Goal: Task Accomplishment & Management: Use online tool/utility

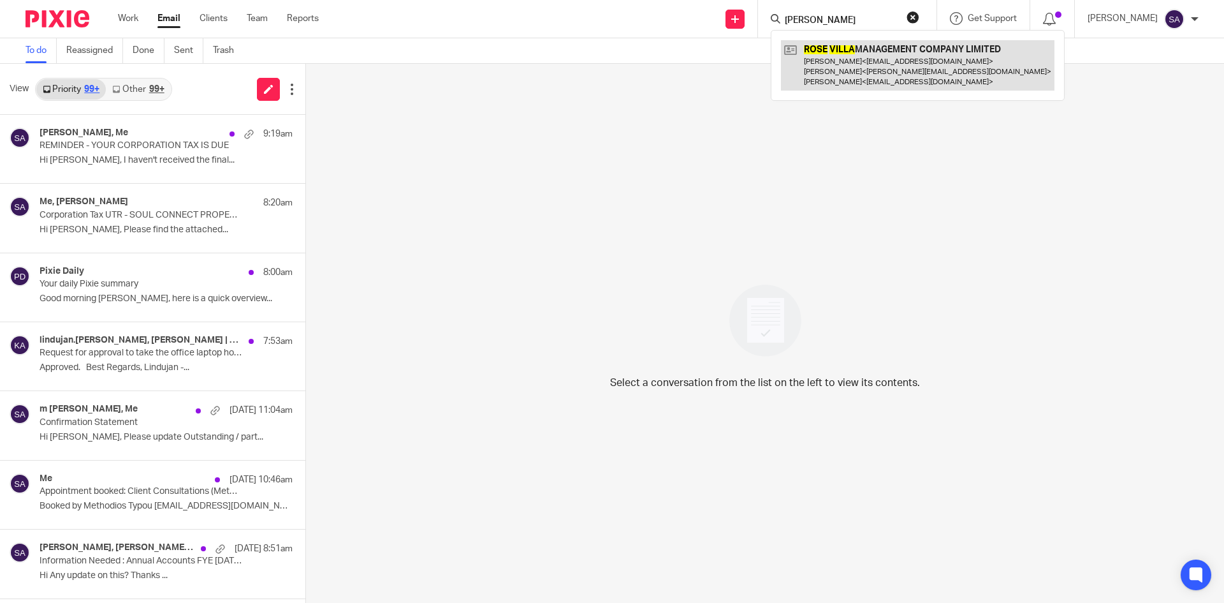
type input "rose villa"
click at [886, 43] on link at bounding box center [918, 65] width 274 height 50
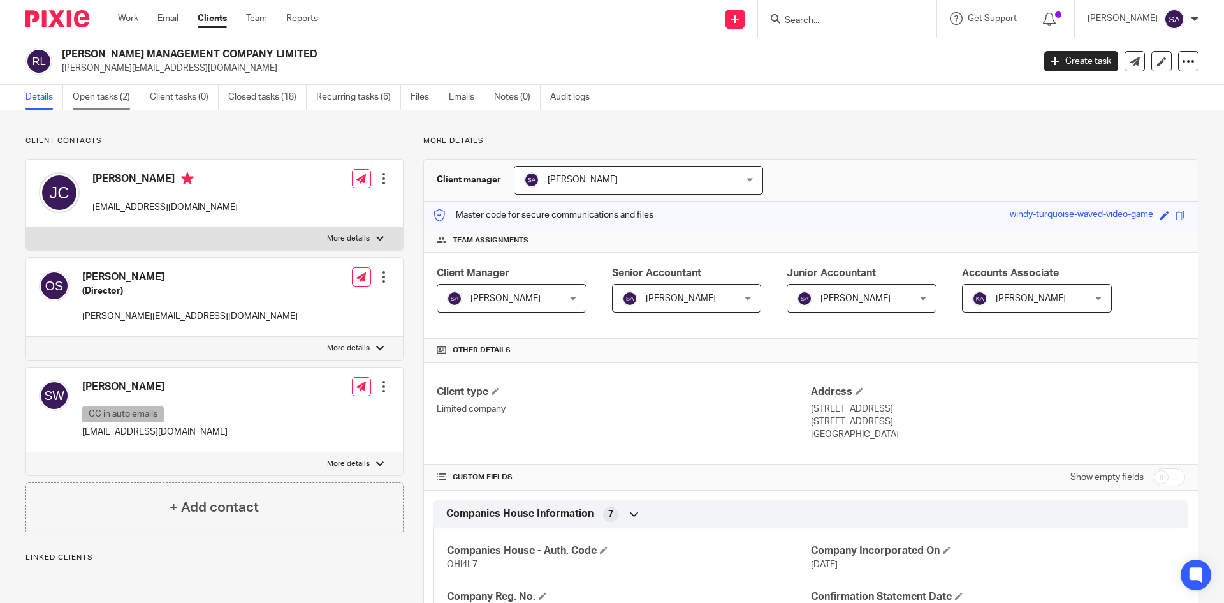
click at [107, 95] on link "Open tasks (2)" at bounding box center [107, 97] width 68 height 25
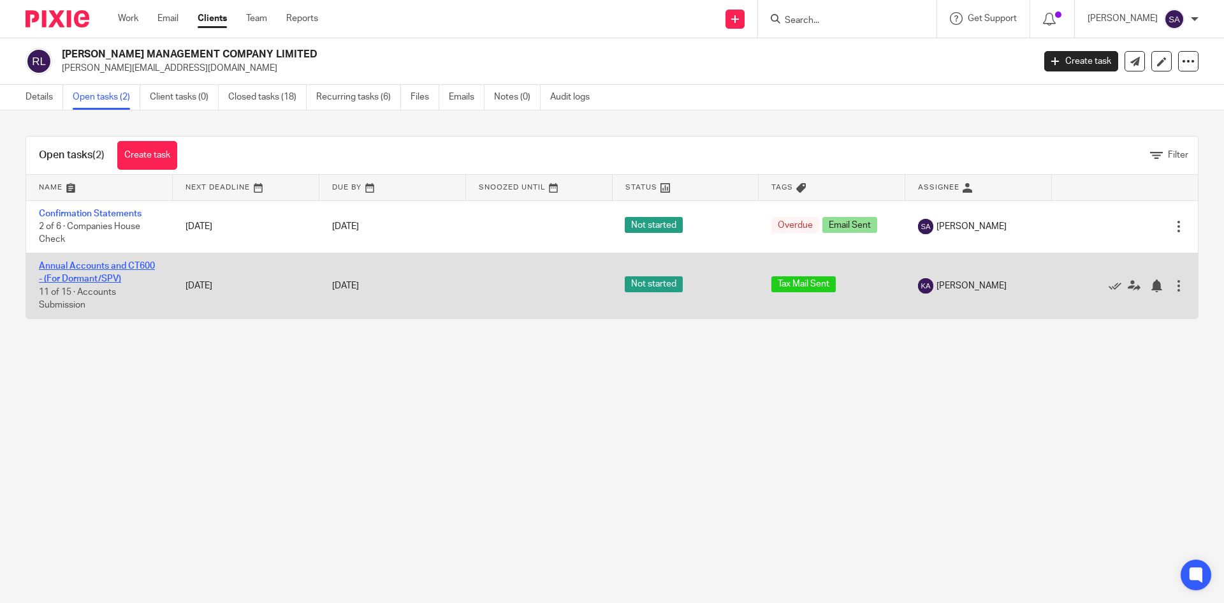
click at [117, 265] on link "Annual Accounts and CT600 - (For Dormant/SPV)" at bounding box center [97, 272] width 116 height 22
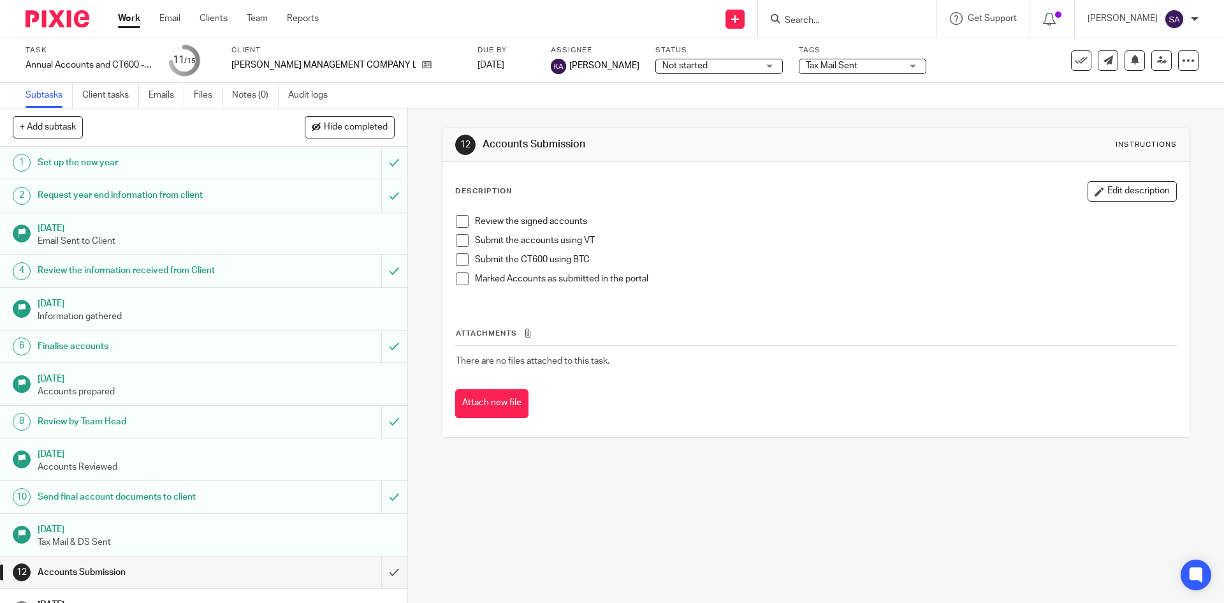
click at [865, 66] on span "Tax Mail Sent" at bounding box center [854, 65] width 96 height 13
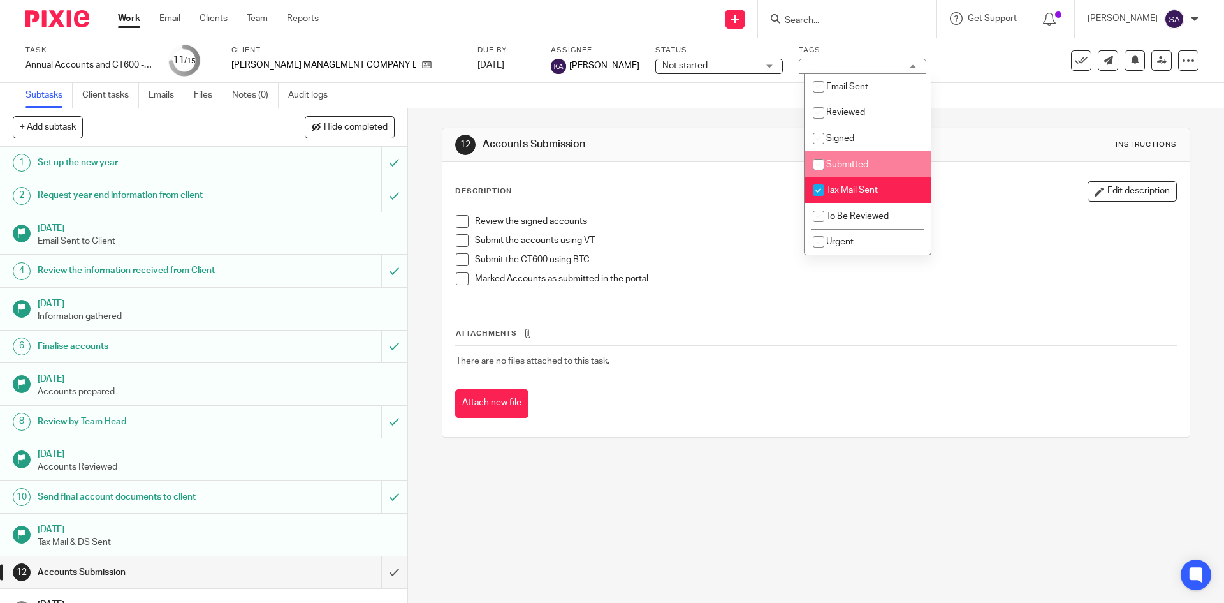
click at [835, 166] on span "Submitted" at bounding box center [848, 164] width 42 height 9
checkbox input "true"
click at [839, 189] on span "Tax Mail Sent" at bounding box center [853, 190] width 52 height 9
checkbox input "false"
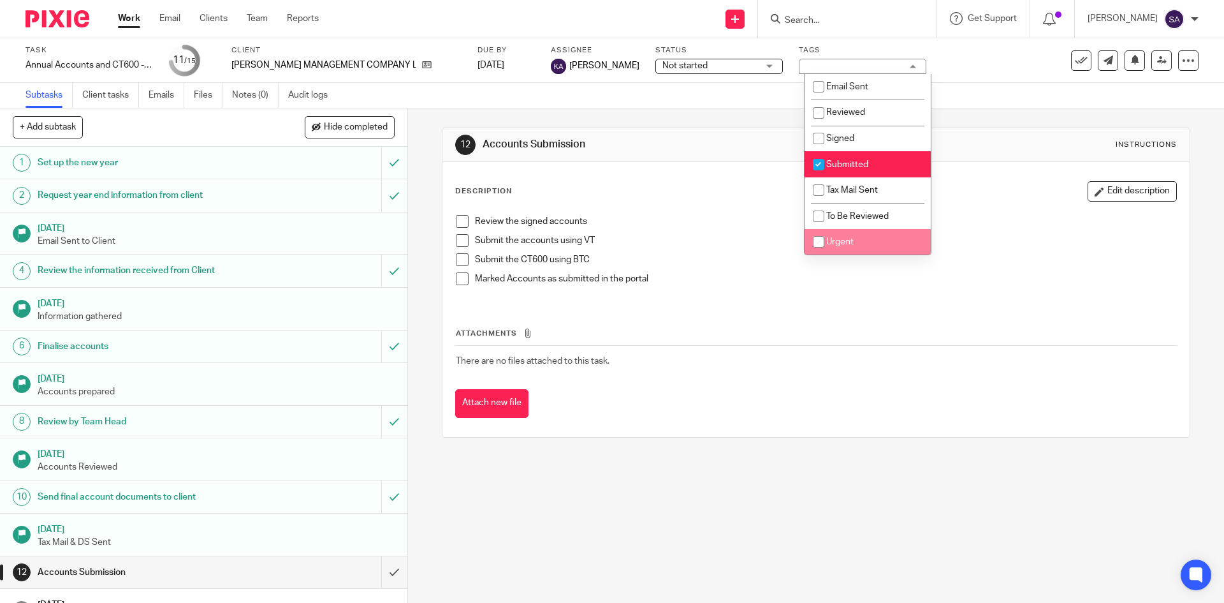
click at [420, 121] on div "12 Accounts Submission Instructions Description Edit description Review the sig…" at bounding box center [816, 355] width 816 height 494
